Goal: Task Accomplishment & Management: Use online tool/utility

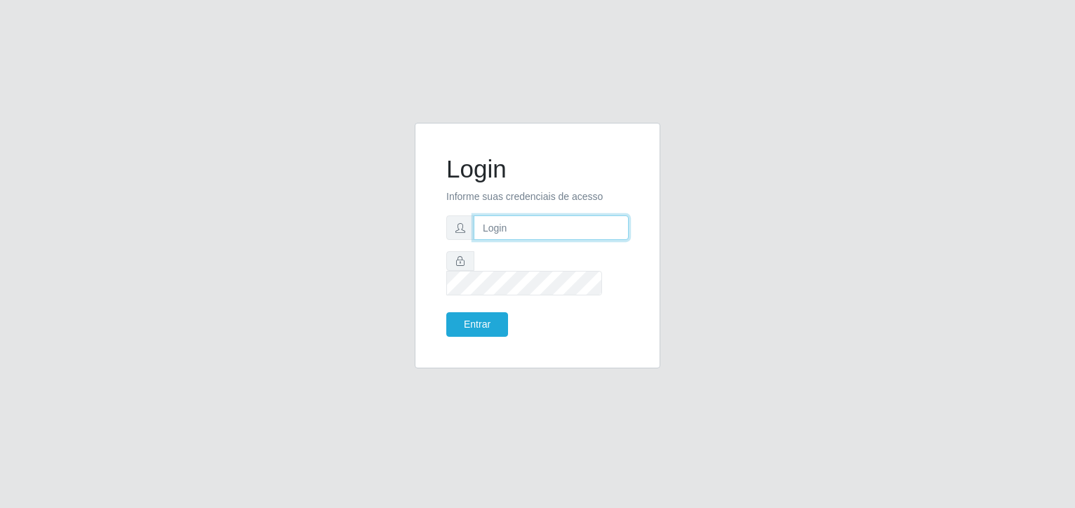
click at [539, 237] on input "text" at bounding box center [551, 227] width 155 height 25
type input "[EMAIL_ADDRESS][DOMAIN_NAME]"
click at [446, 312] on button "Entrar" at bounding box center [477, 324] width 62 height 25
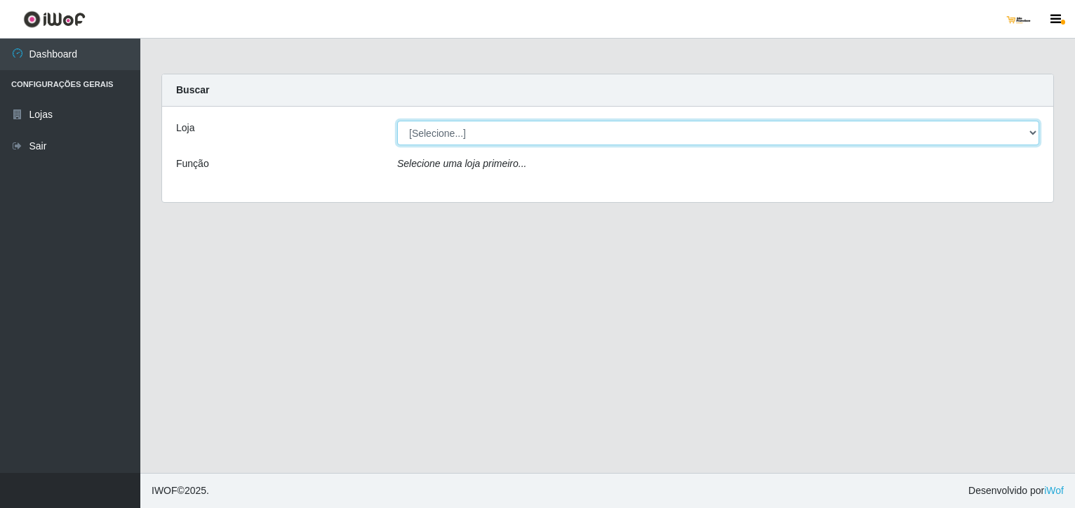
click at [534, 137] on select "[Selecione...] [GEOGRAPHIC_DATA]" at bounding box center [718, 133] width 642 height 25
select select "168"
click at [397, 121] on select "[Selecione...] [GEOGRAPHIC_DATA]" at bounding box center [718, 133] width 642 height 25
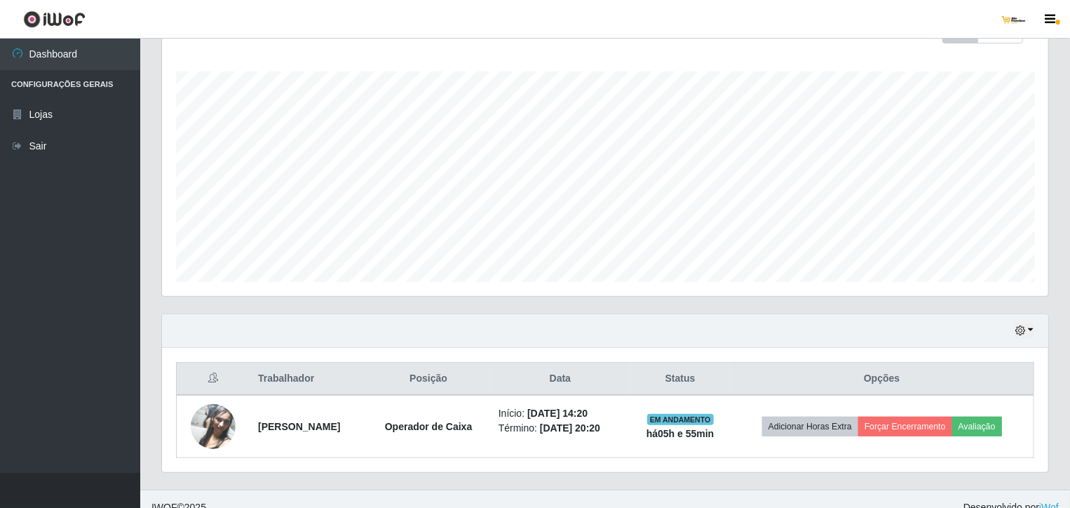
scroll to position [234, 0]
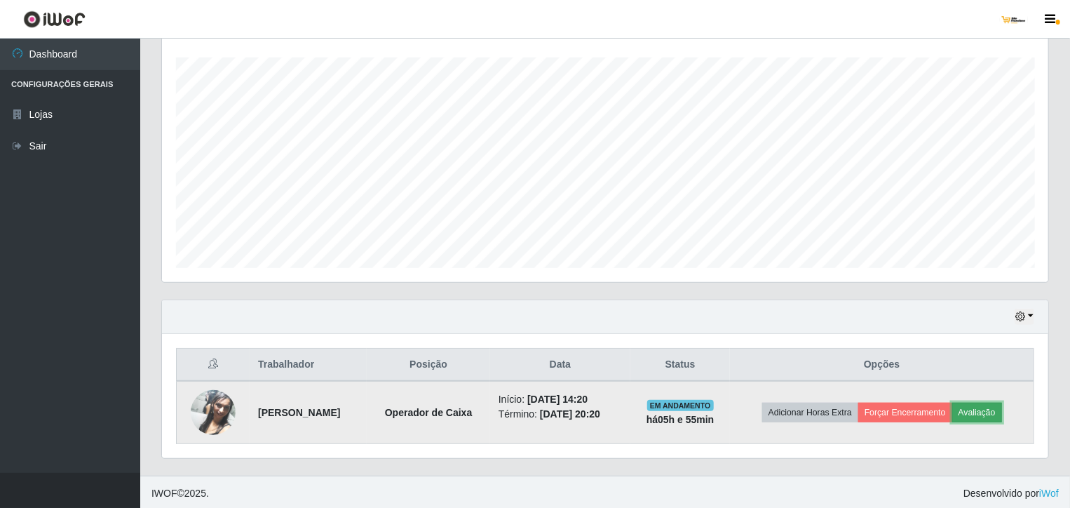
click at [980, 408] on button "Avaliação" at bounding box center [978, 413] width 50 height 20
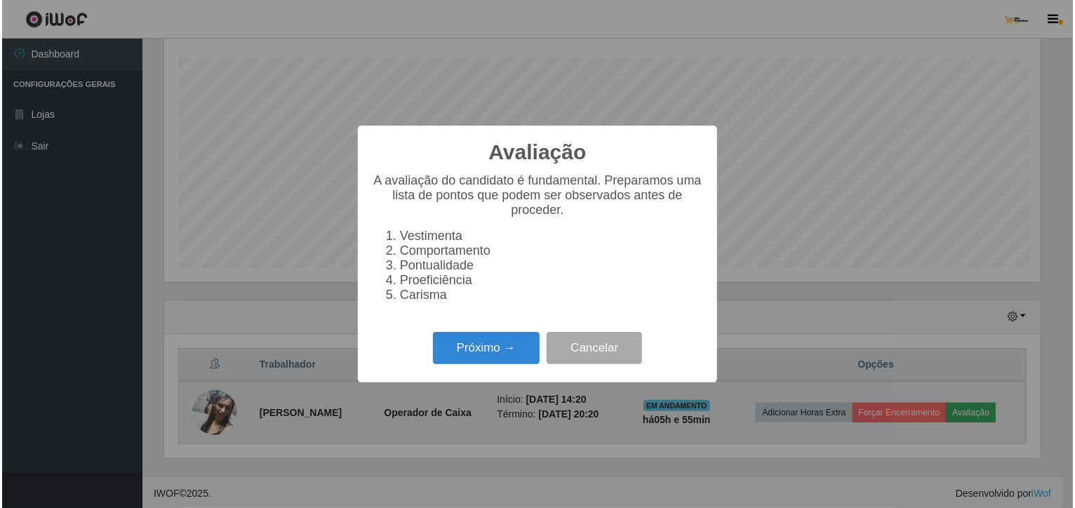
scroll to position [291, 881]
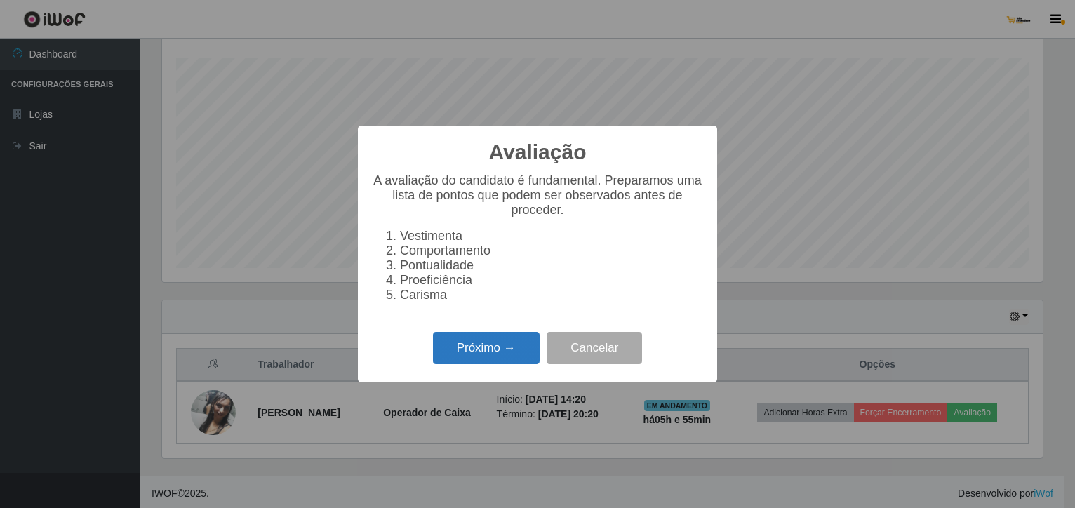
click at [501, 358] on button "Próximo →" at bounding box center [486, 348] width 107 height 33
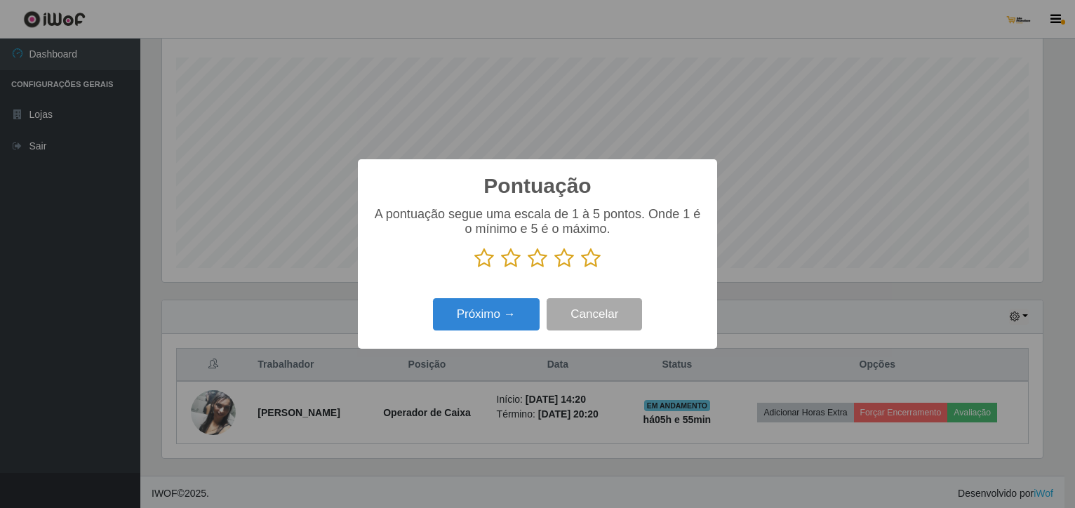
scroll to position [701194, 700604]
click at [591, 266] on icon at bounding box center [591, 258] width 20 height 21
click at [581, 269] on input "radio" at bounding box center [581, 269] width 0 height 0
click at [502, 323] on button "Próximo →" at bounding box center [486, 314] width 107 height 33
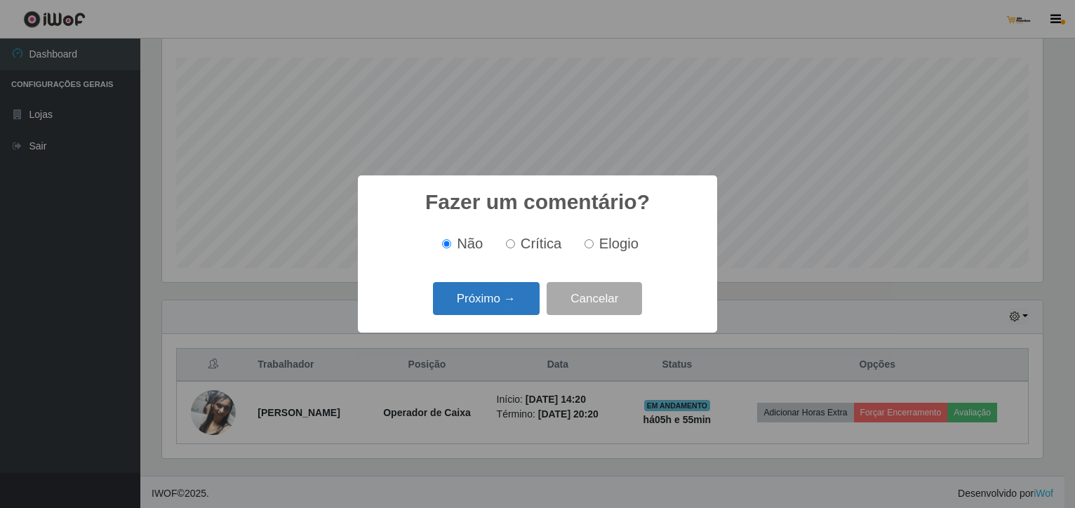
click at [496, 310] on button "Próximo →" at bounding box center [486, 298] width 107 height 33
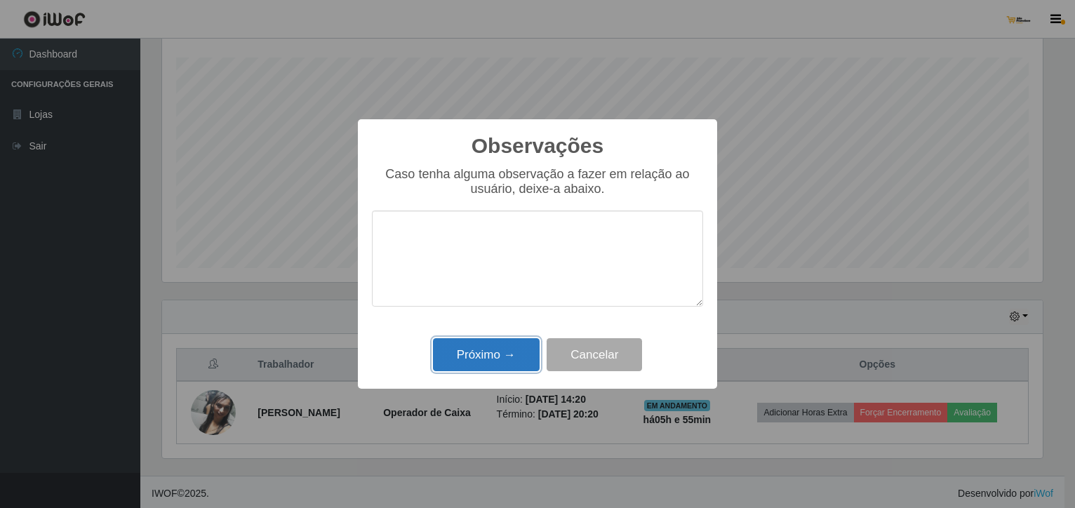
click at [502, 353] on button "Próximo →" at bounding box center [486, 354] width 107 height 33
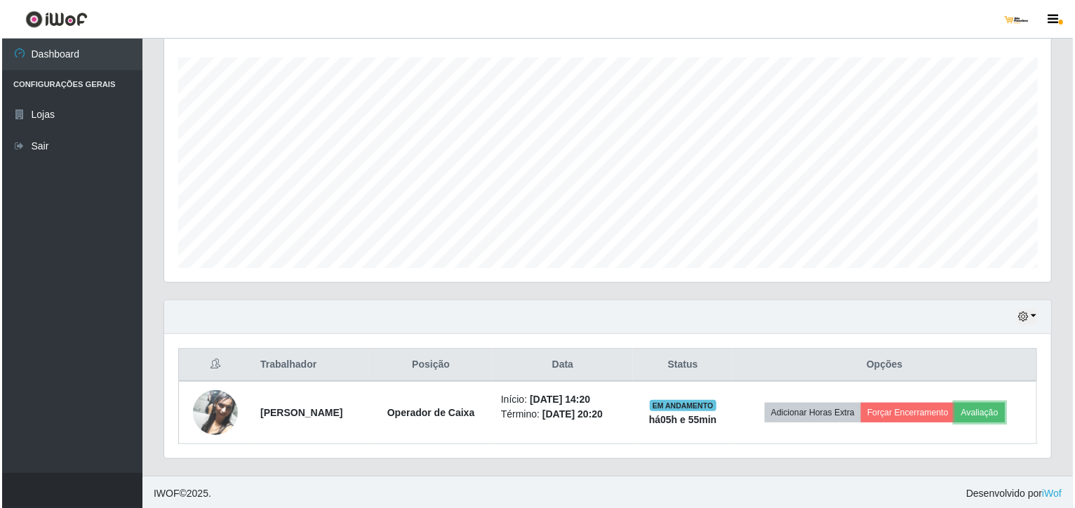
scroll to position [291, 887]
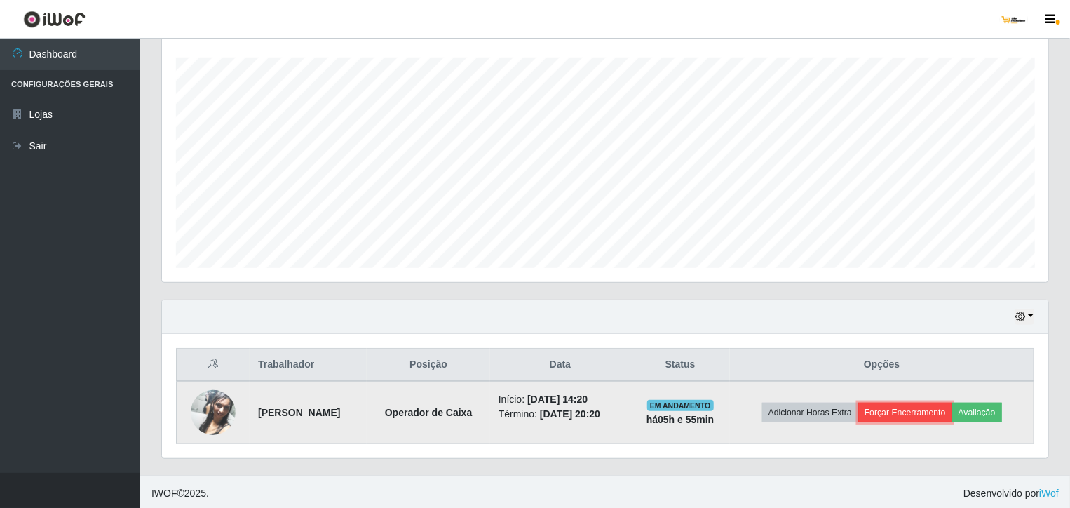
click at [898, 411] on button "Forçar Encerramento" at bounding box center [906, 413] width 94 height 20
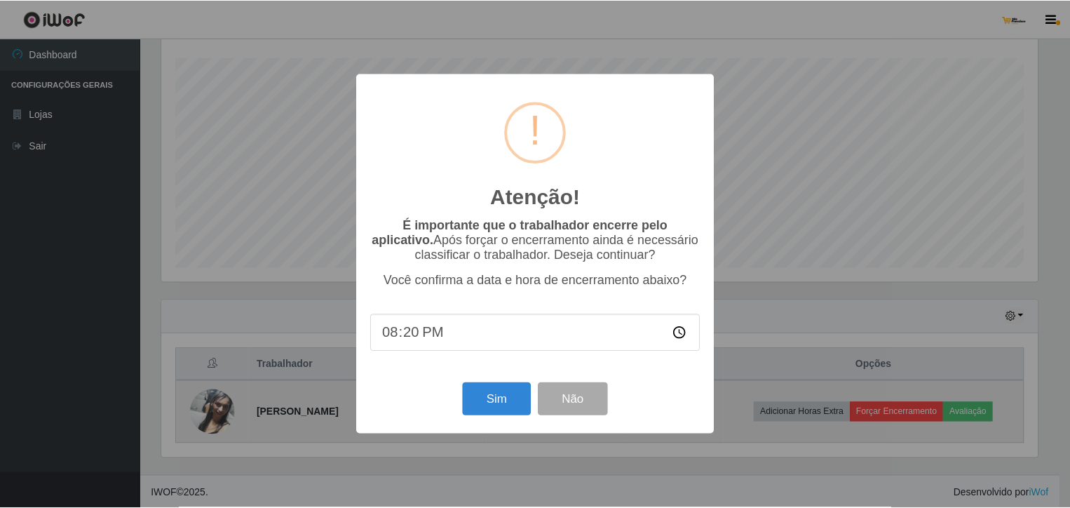
scroll to position [291, 881]
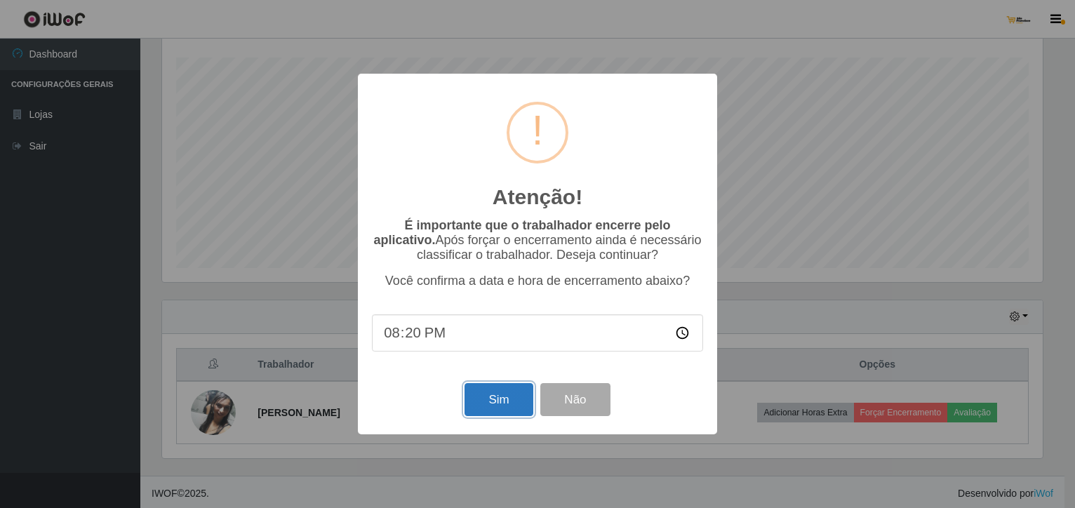
click at [499, 402] on button "Sim" at bounding box center [498, 399] width 68 height 33
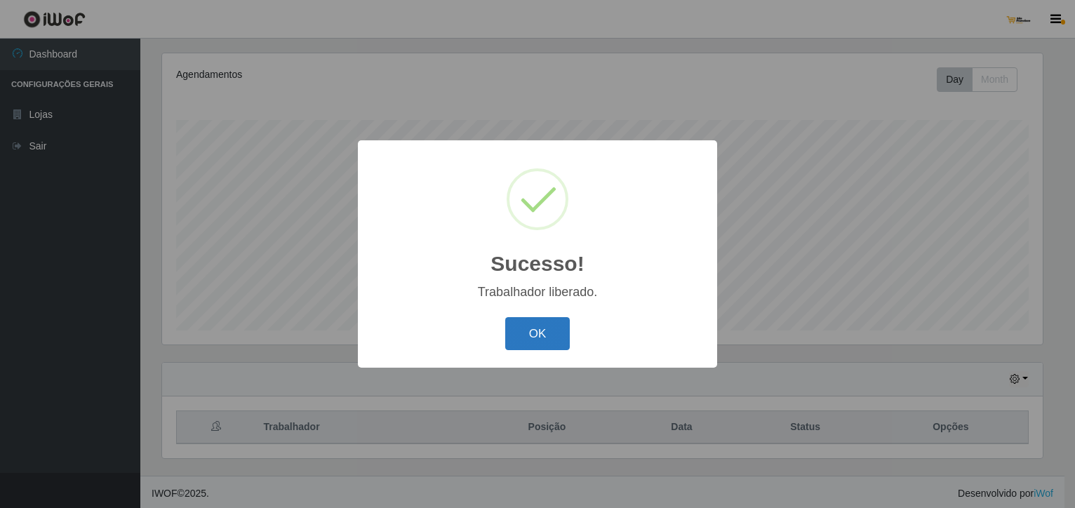
click at [537, 332] on button "OK" at bounding box center [537, 333] width 65 height 33
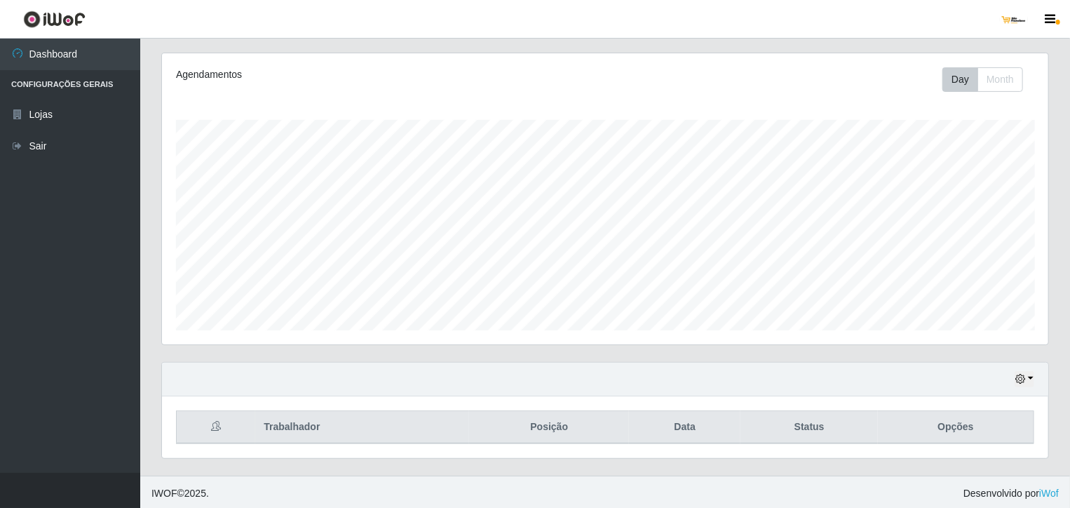
scroll to position [291, 887]
